Goal: Browse casually

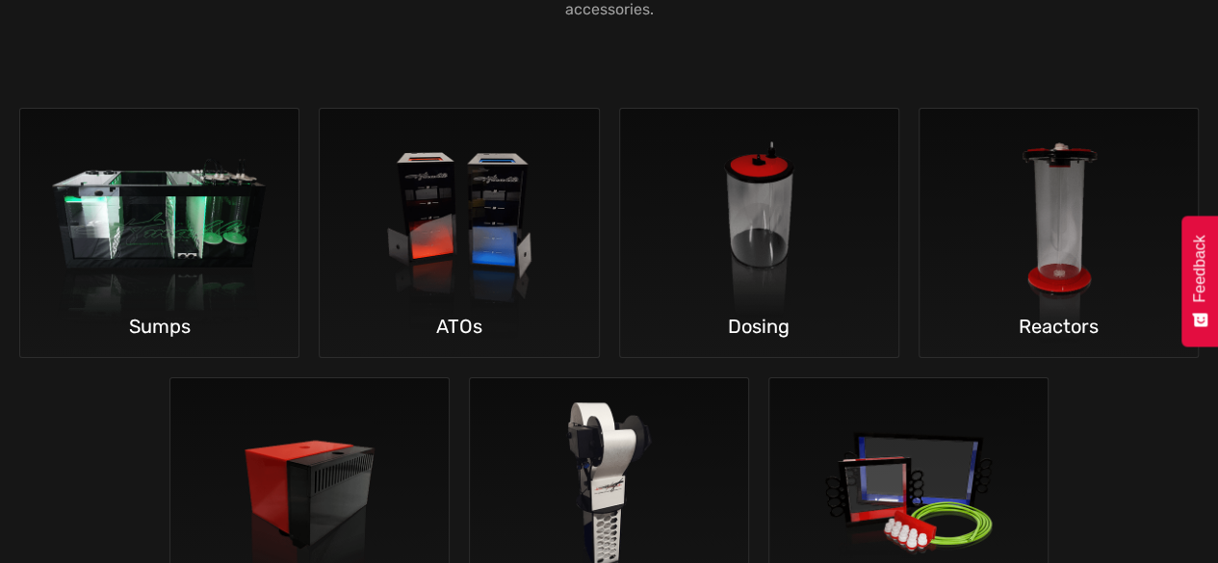
scroll to position [3165, 0]
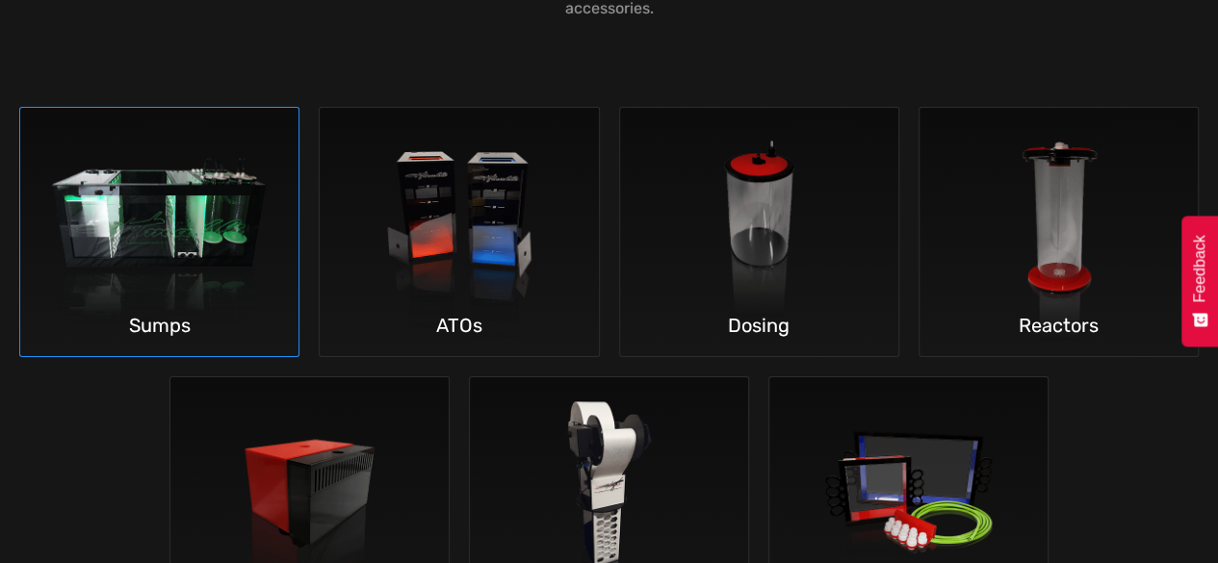
click at [151, 234] on img at bounding box center [159, 232] width 278 height 249
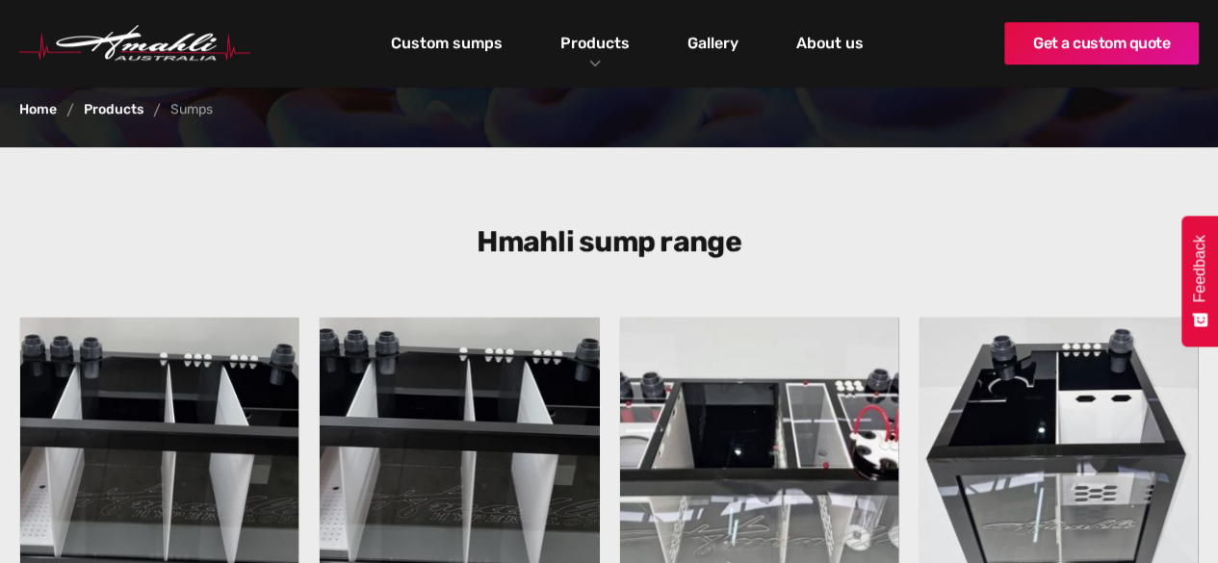
scroll to position [500, 0]
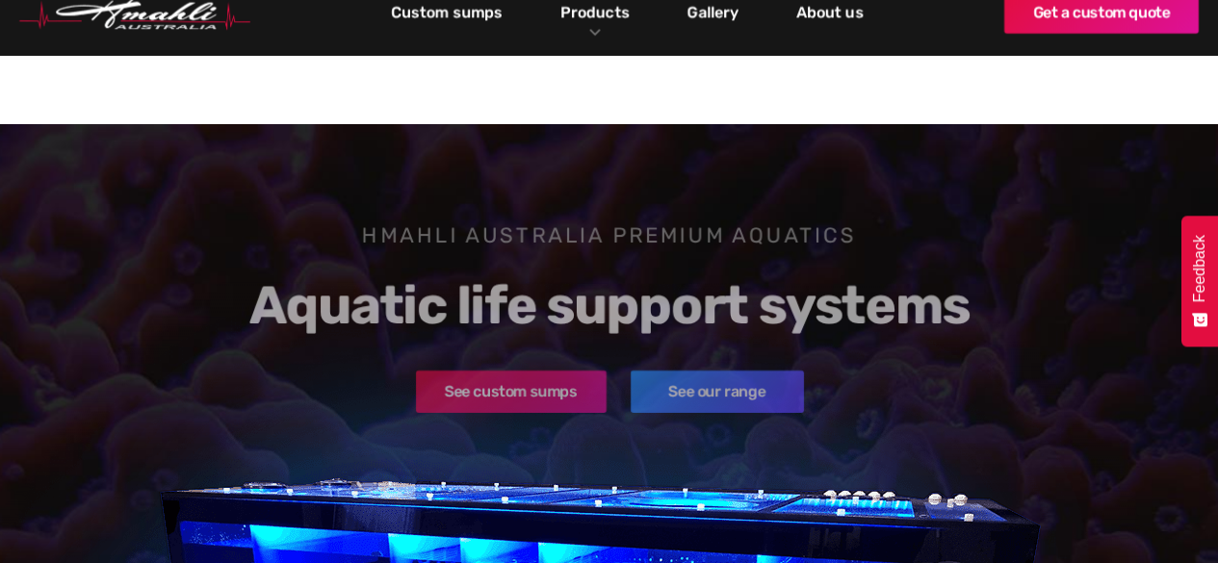
scroll to position [3165, 0]
